Goal: Browse casually: Explore the website without a specific task or goal

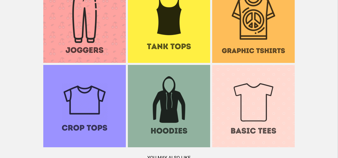
scroll to position [436, 0]
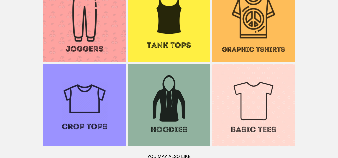
click at [182, 114] on img at bounding box center [169, 105] width 83 height 83
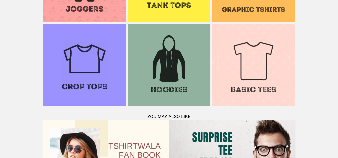
scroll to position [476, 0]
click at [179, 74] on img at bounding box center [169, 65] width 83 height 83
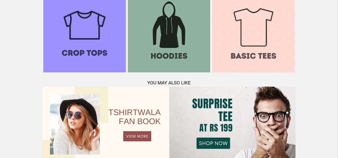
scroll to position [510, 0]
click at [250, 42] on img at bounding box center [253, 31] width 83 height 83
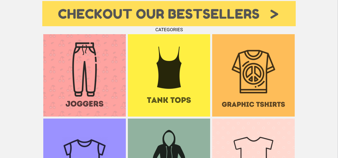
scroll to position [381, 0]
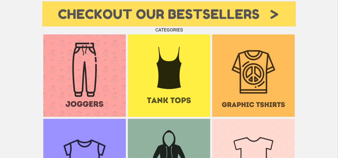
click at [177, 89] on img at bounding box center [169, 76] width 83 height 83
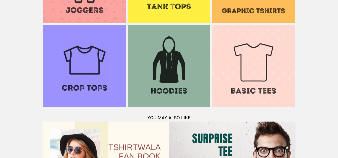
scroll to position [474, 0]
click at [182, 75] on img at bounding box center [169, 66] width 83 height 83
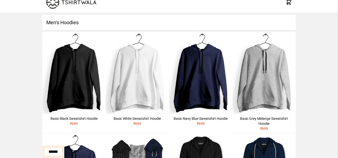
scroll to position [8, 0]
click at [146, 18] on h1 "Men's Hoodies" at bounding box center [168, 22] width 253 height 15
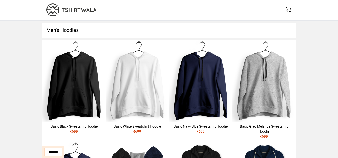
scroll to position [0, 0]
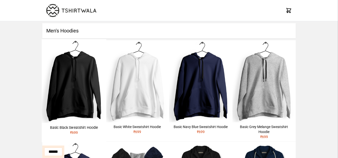
click at [83, 98] on img at bounding box center [74, 81] width 65 height 84
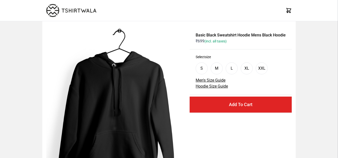
click at [202, 70] on div "S" at bounding box center [201, 69] width 3 height 6
click at [210, 71] on div "S M L XL XXL" at bounding box center [241, 69] width 90 height 18
click at [213, 69] on div "M" at bounding box center [217, 69] width 12 height 12
click at [237, 71] on div "L" at bounding box center [232, 69] width 12 height 12
click at [252, 71] on div "XL" at bounding box center [247, 69] width 12 height 12
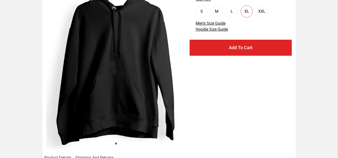
scroll to position [57, 0]
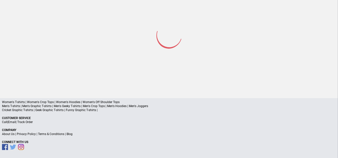
select select "*********"
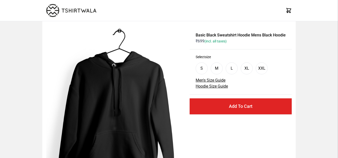
scroll to position [57, 0]
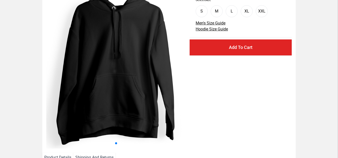
select select "*********"
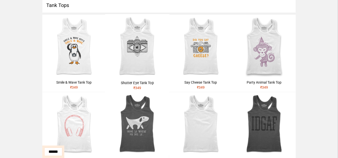
scroll to position [26, 0]
click at [81, 31] on img at bounding box center [74, 46] width 65 height 65
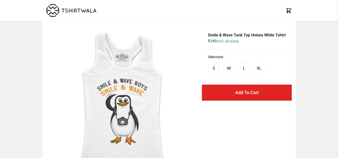
scroll to position [26, 0]
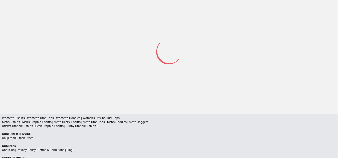
select select "*********"
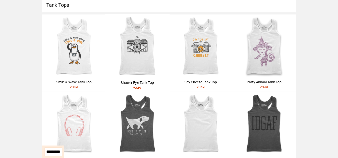
scroll to position [0, 0]
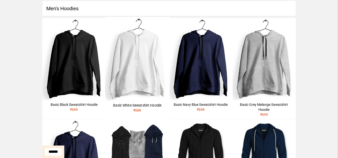
scroll to position [23, 0]
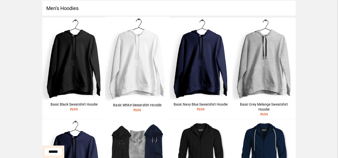
click at [107, 71] on img at bounding box center [137, 59] width 65 height 84
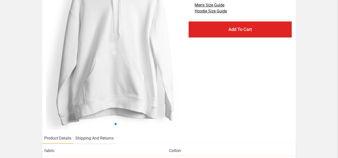
scroll to position [74, 0]
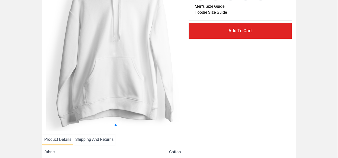
click at [173, 47] on img at bounding box center [115, 41] width 138 height 180
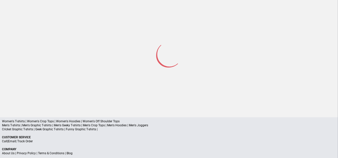
select select "*********"
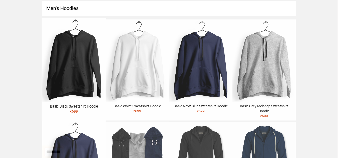
scroll to position [0, 0]
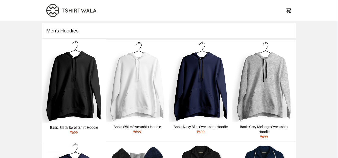
click at [92, 60] on img at bounding box center [74, 81] width 65 height 84
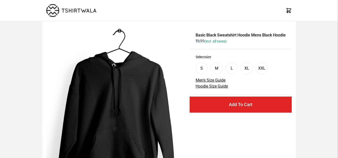
scroll to position [56, 0]
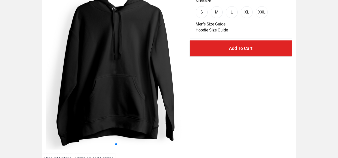
click at [178, 72] on img at bounding box center [115, 59] width 139 height 181
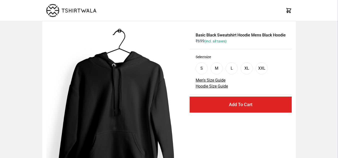
select select "*********"
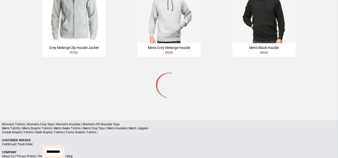
scroll to position [281, 0]
